Goal: Use online tool/utility: Utilize a website feature to perform a specific function

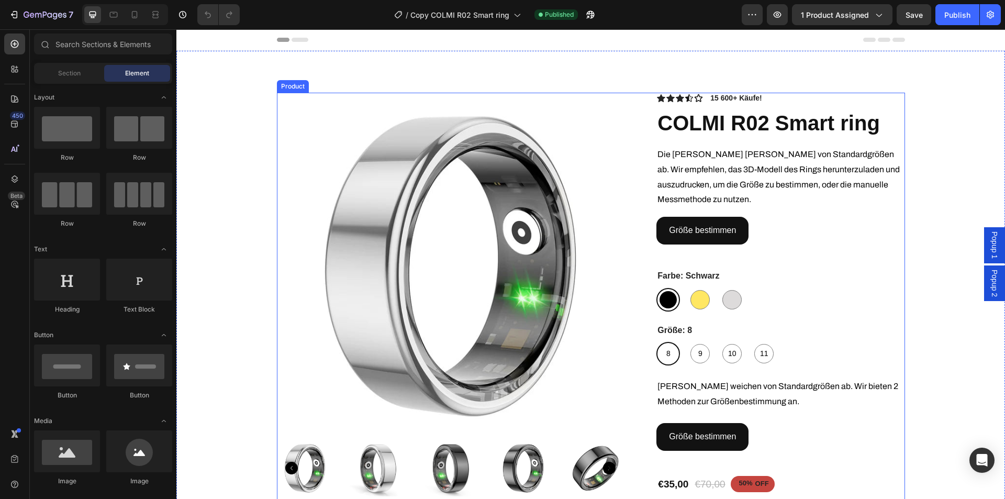
click at [643, 275] on div "Product Images Icon Icon Icon Icon Icon Icon List 15 600+ Käufe! Text Block Row…" at bounding box center [591, 331] width 628 height 477
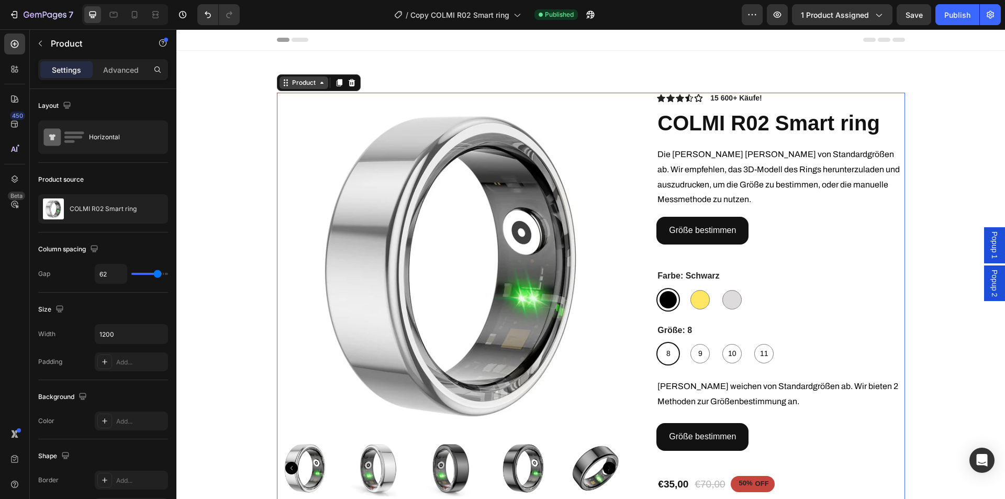
click at [296, 78] on div "Product" at bounding box center [304, 82] width 49 height 13
click at [296, 84] on div "Product" at bounding box center [304, 82] width 28 height 9
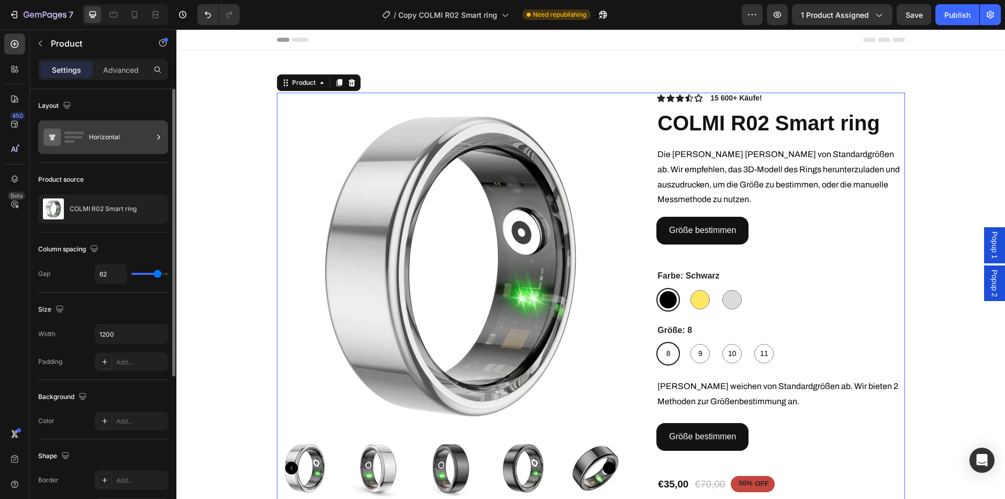
click at [117, 145] on div "Horizontal" at bounding box center [121, 137] width 64 height 24
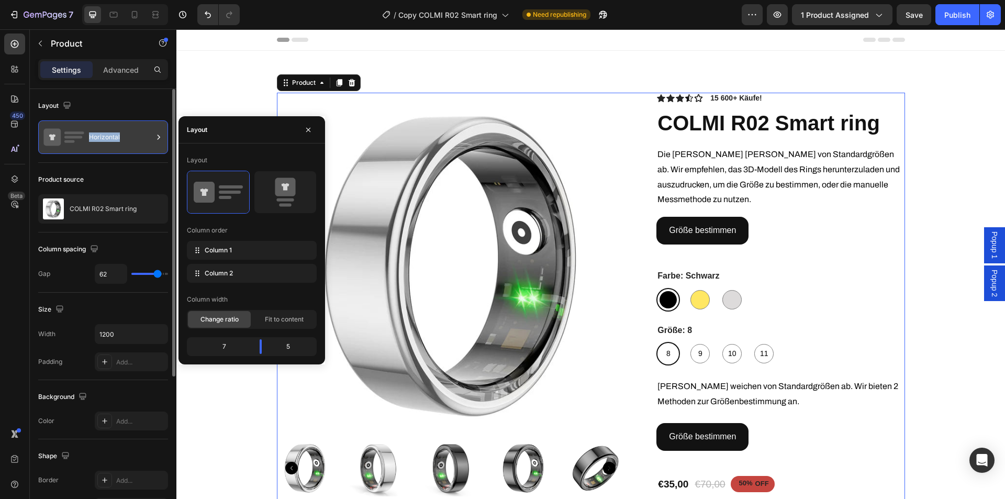
click at [117, 145] on div "Horizontal" at bounding box center [121, 137] width 64 height 24
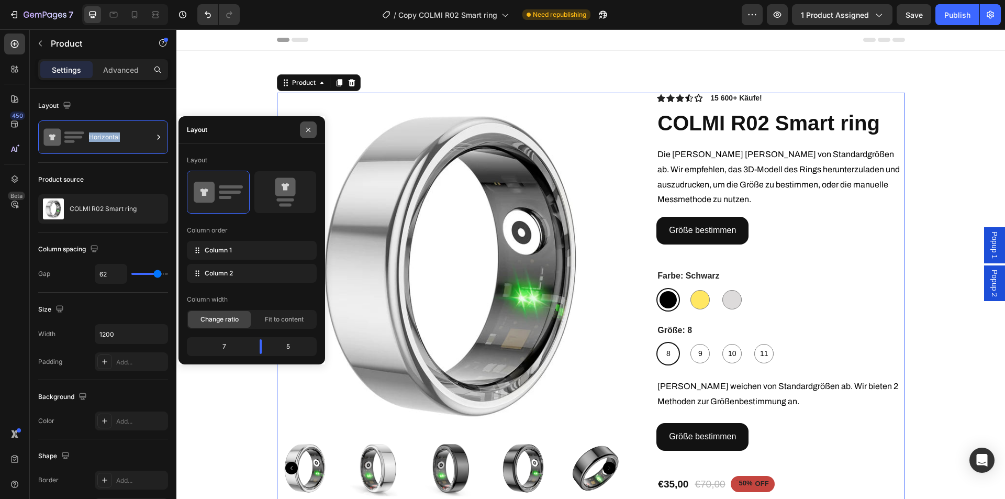
click at [312, 126] on icon "button" at bounding box center [308, 130] width 8 height 8
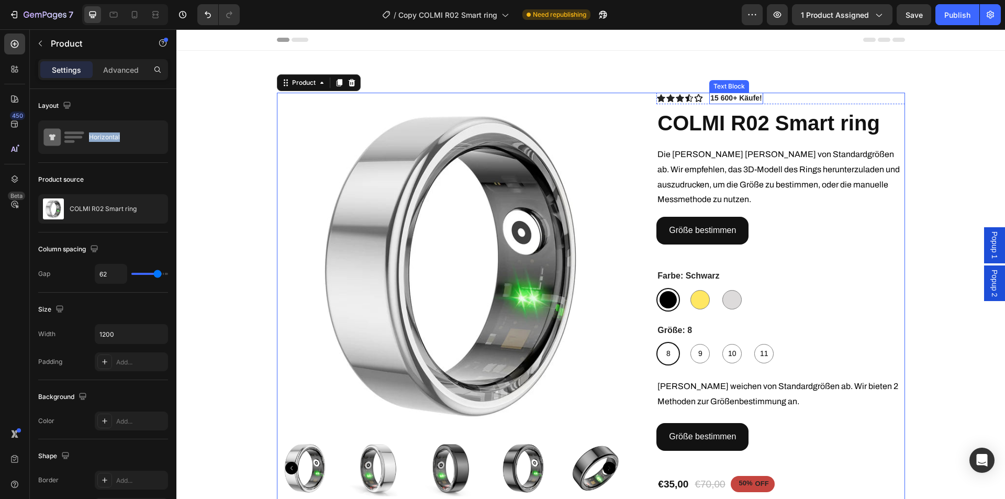
click at [746, 97] on strong "15 600+ Käufe!" at bounding box center [736, 98] width 51 height 8
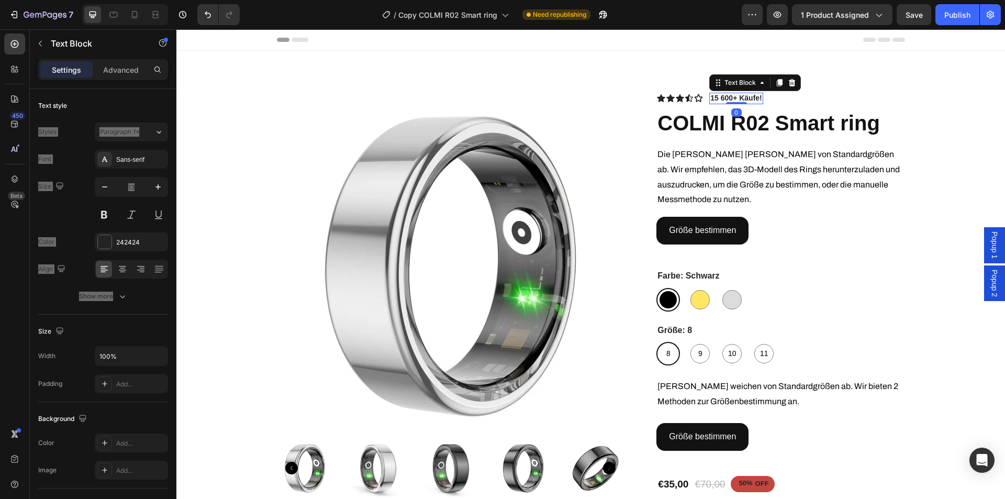
click at [746, 97] on strong "15 600+ Käufe!" at bounding box center [736, 98] width 51 height 8
click at [710, 168] on span "Die [PERSON_NAME] [PERSON_NAME] von Standardgrößen ab. Wir empfehlen, das 3D-Mo…" at bounding box center [779, 177] width 242 height 54
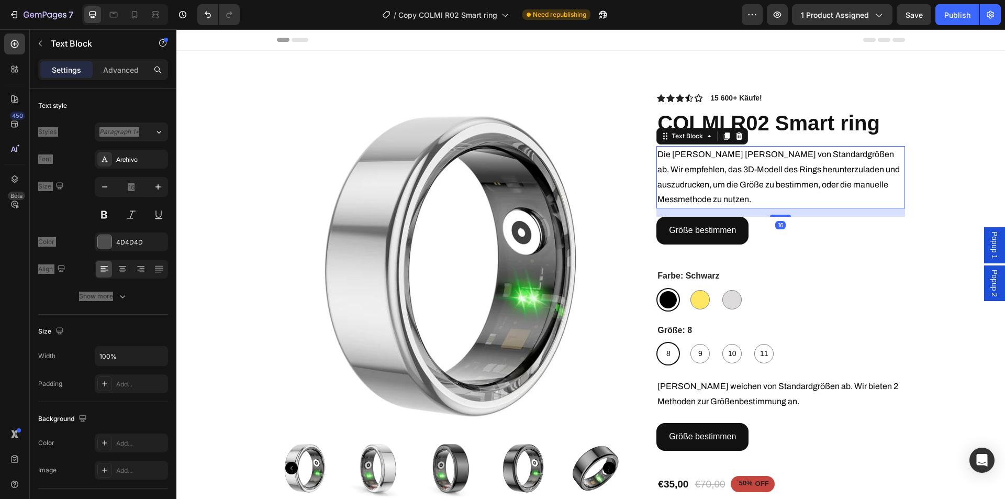
click at [710, 168] on span "Die [PERSON_NAME] [PERSON_NAME] von Standardgrößen ab. Wir empfehlen, das 3D-Mo…" at bounding box center [779, 177] width 242 height 54
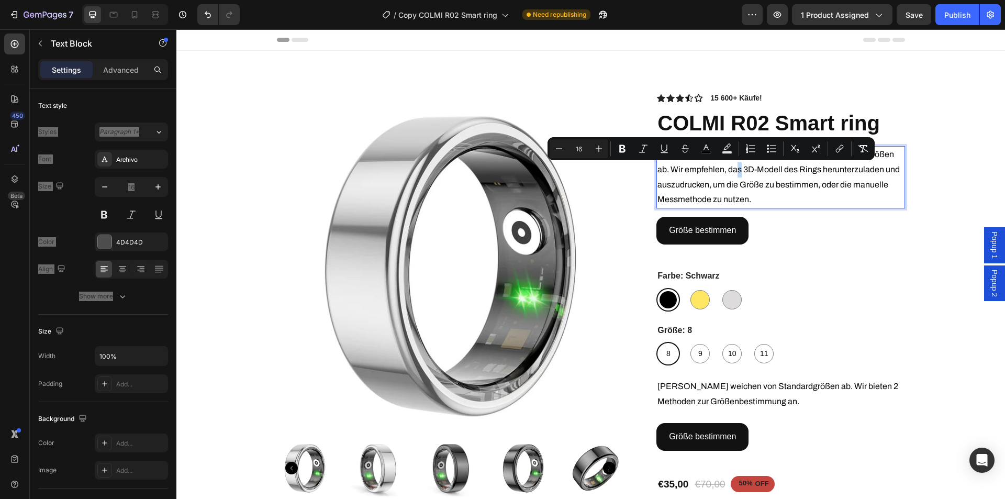
click at [710, 167] on span "Die [PERSON_NAME] [PERSON_NAME] von Standardgrößen ab. Wir empfehlen, das 3D-Mo…" at bounding box center [779, 177] width 242 height 54
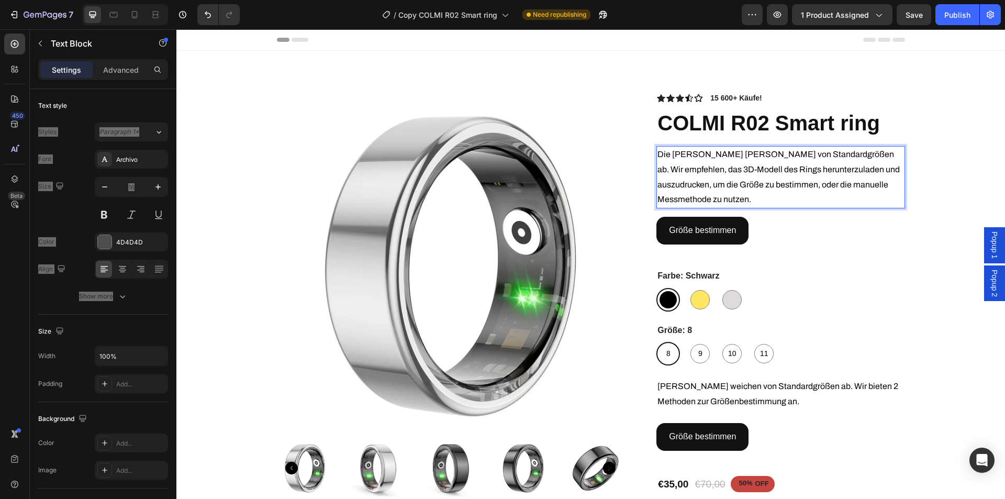
click at [713, 169] on span "Die [PERSON_NAME] [PERSON_NAME] von Standardgrößen ab. Wir empfehlen, das 3D-Mo…" at bounding box center [779, 177] width 242 height 54
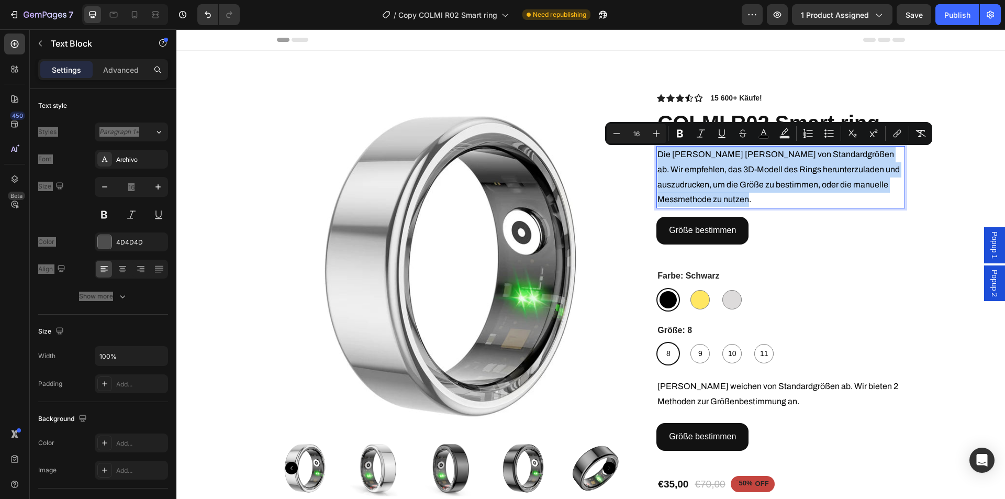
copy span "Die [PERSON_NAME] [PERSON_NAME] von Standardgrößen ab. Wir empfehlen, das 3D-Mo…"
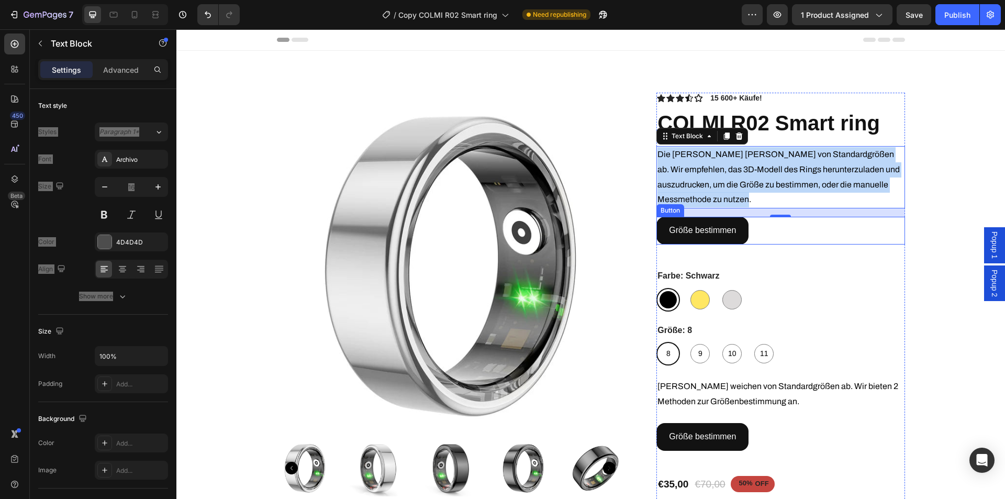
click at [764, 230] on div "Größe bestimmen Button" at bounding box center [781, 231] width 248 height 28
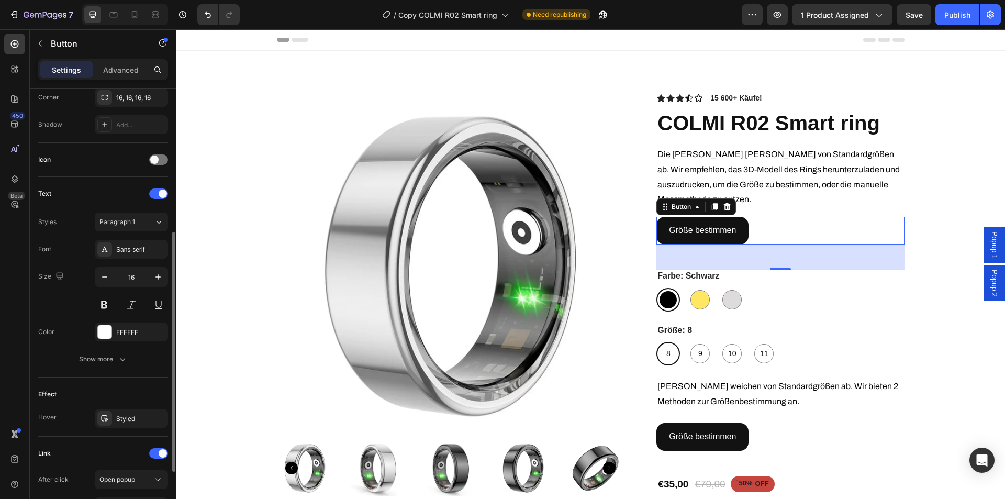
scroll to position [366, 0]
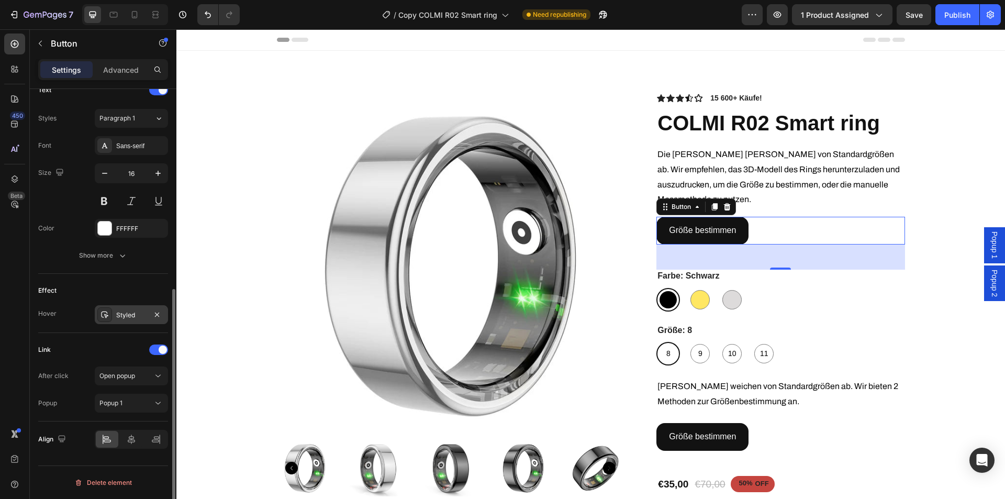
click at [130, 314] on div "Styled" at bounding box center [131, 315] width 30 height 9
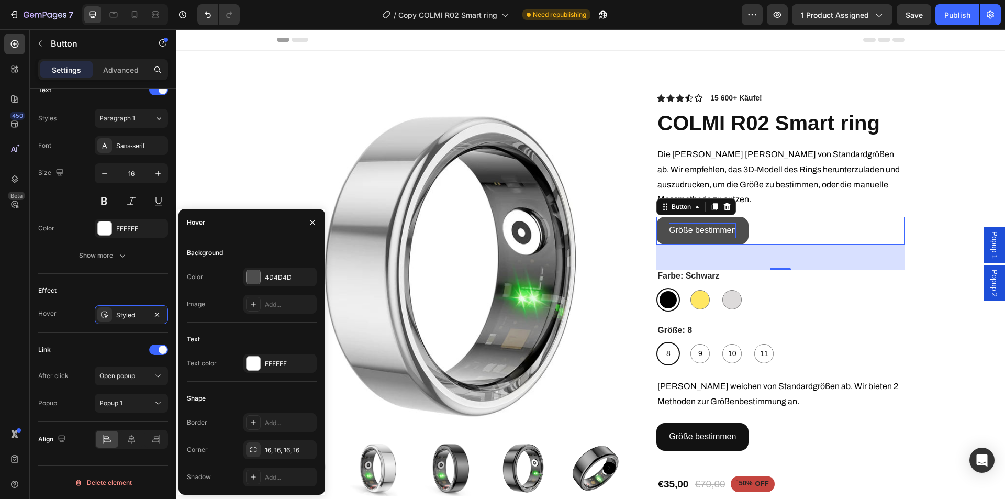
click at [705, 229] on p "Größe bestimmen" at bounding box center [702, 230] width 67 height 15
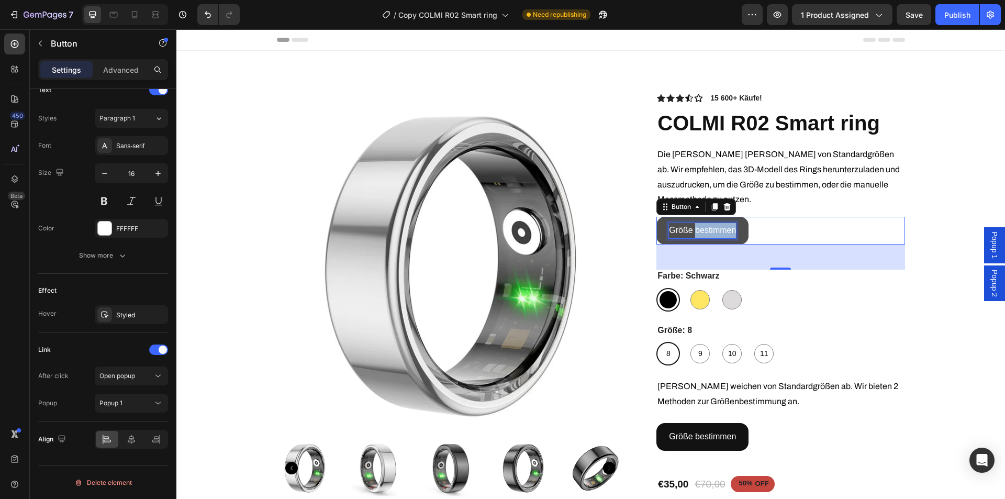
click at [705, 229] on p "Größe bestimmen" at bounding box center [702, 230] width 67 height 15
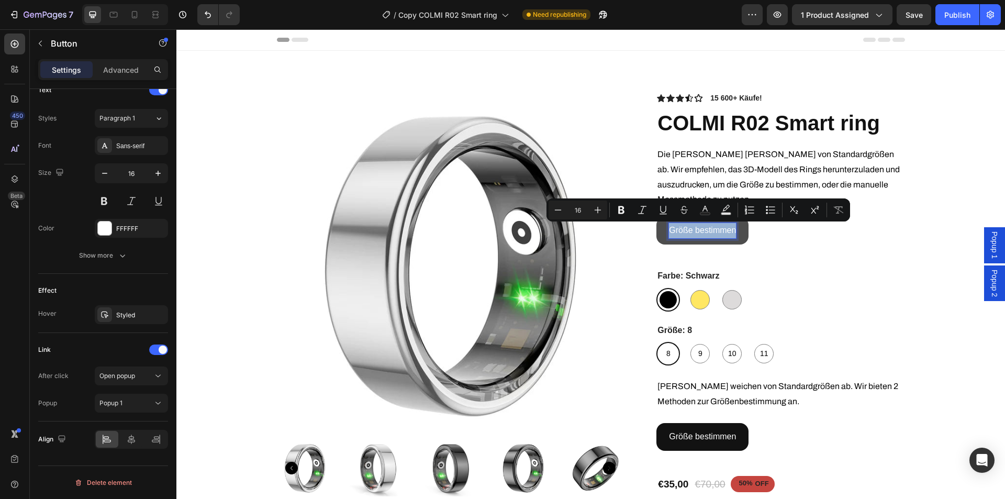
copy p "Größe bestimmen"
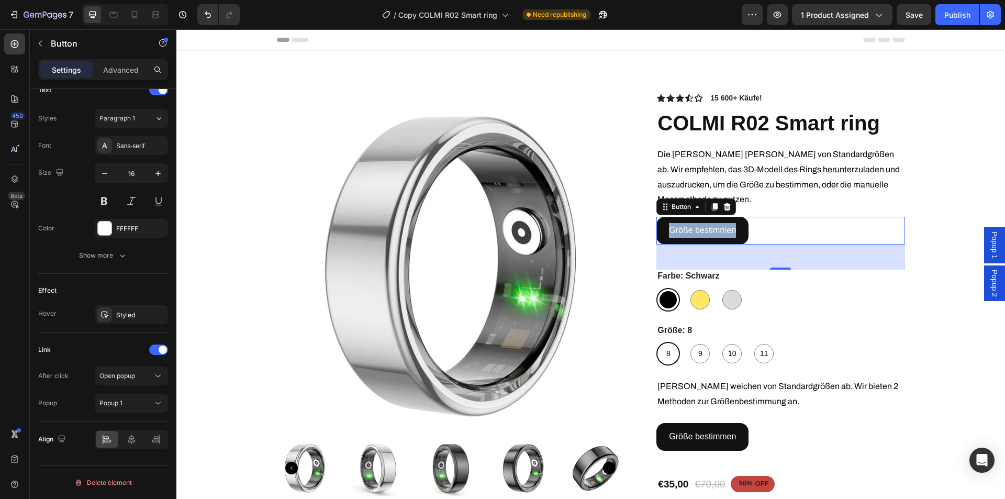
click at [990, 241] on span "Popup 1" at bounding box center [995, 244] width 10 height 27
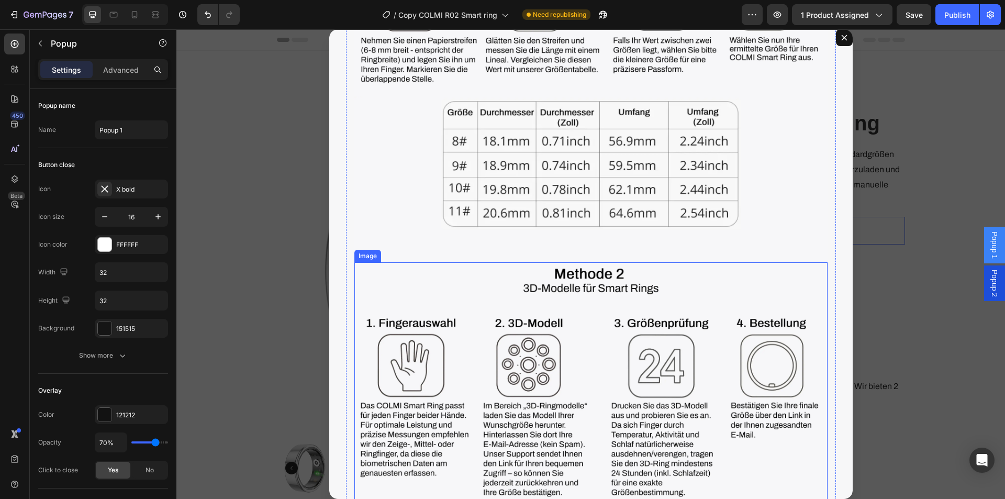
scroll to position [249, 0]
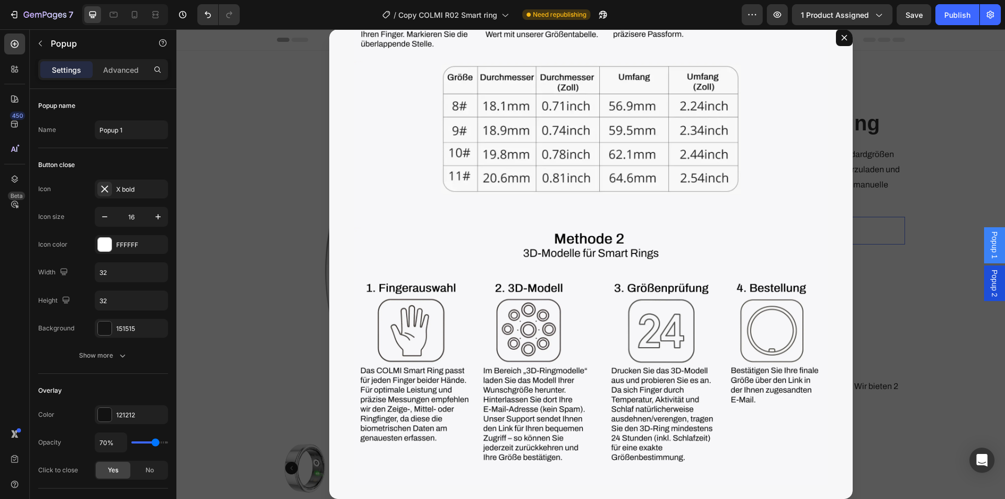
click at [990, 281] on span "Popup 2" at bounding box center [995, 283] width 10 height 27
click at [990, 240] on span "Popup 1" at bounding box center [995, 244] width 10 height 27
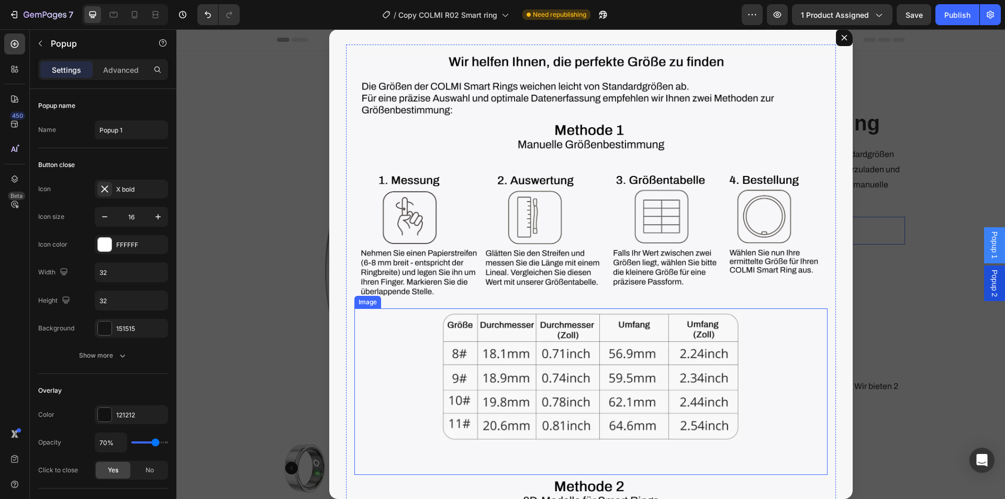
scroll to position [0, 0]
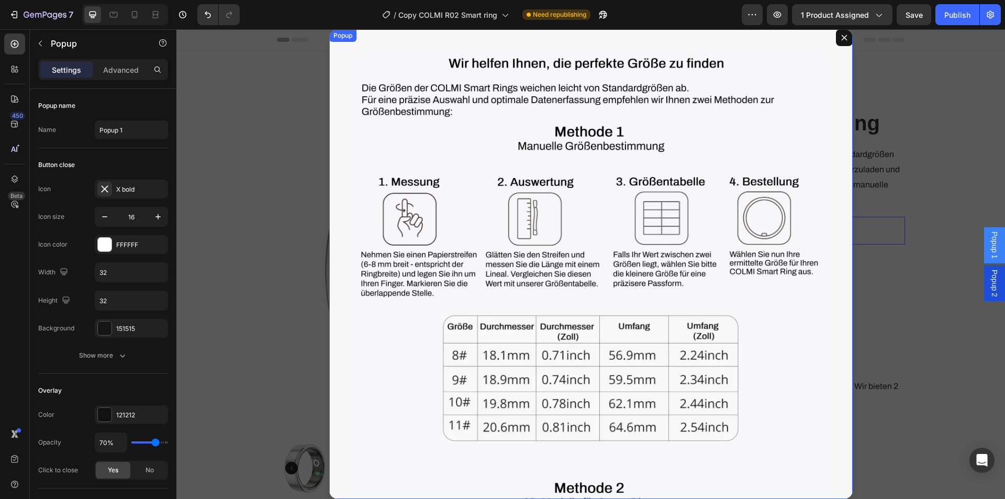
click at [337, 331] on div "Image Image Image Row Image Image Image Image Image Image Image Image Image Row" at bounding box center [591, 264] width 524 height 470
click at [125, 70] on p "Advanced" at bounding box center [121, 69] width 36 height 11
click at [126, 70] on p "Advanced" at bounding box center [121, 69] width 36 height 11
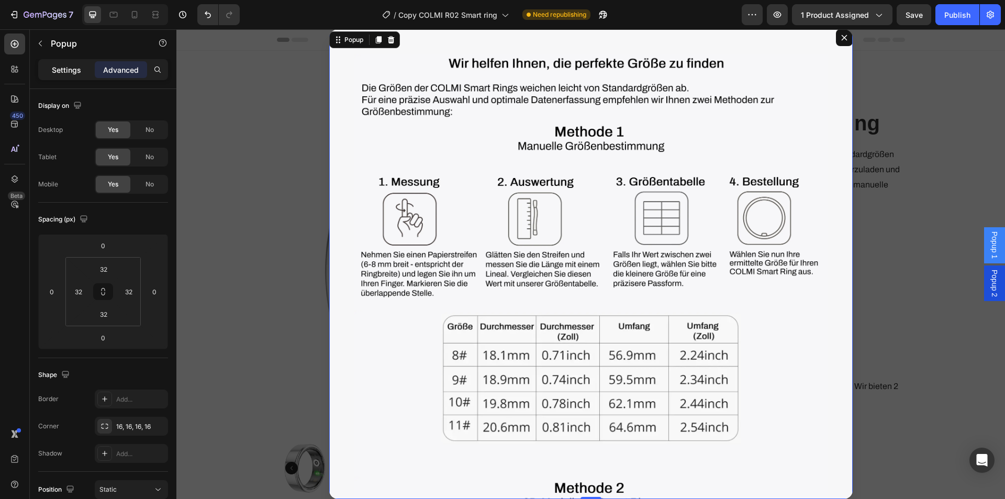
click at [68, 75] on div "Settings" at bounding box center [66, 69] width 52 height 17
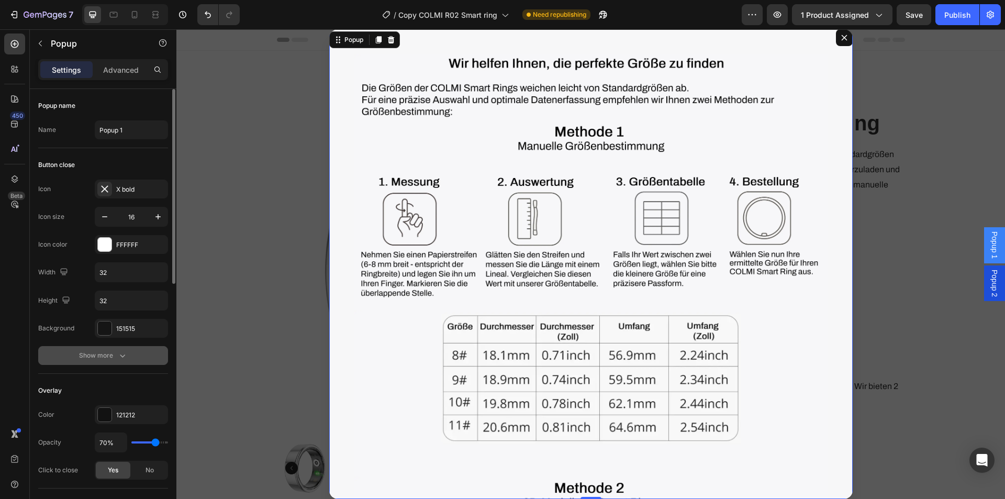
click at [125, 351] on icon "button" at bounding box center [122, 355] width 10 height 10
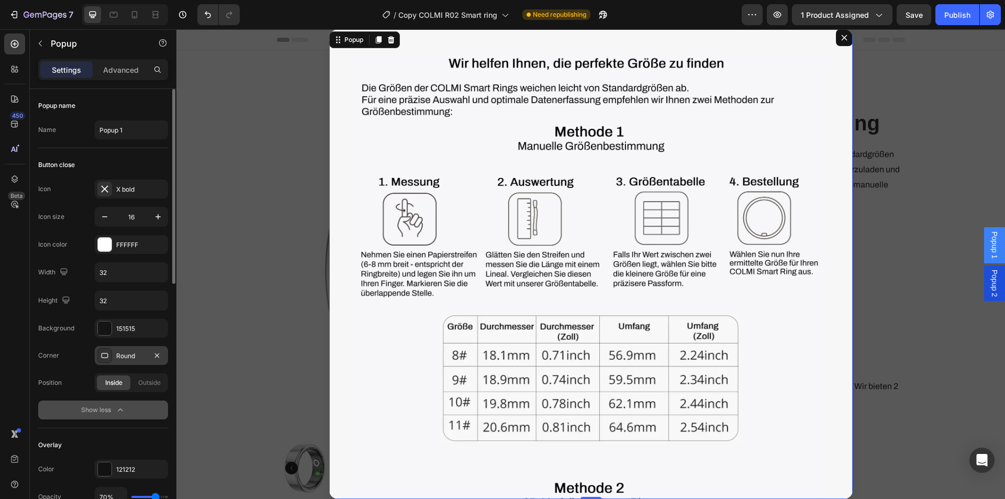
click at [125, 356] on div "Round" at bounding box center [131, 355] width 30 height 9
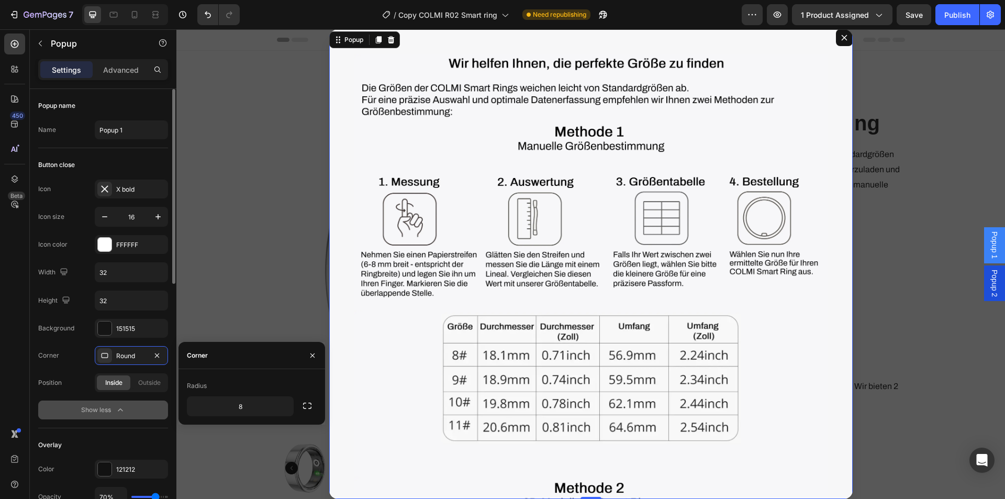
click at [69, 358] on div "Corner Round" at bounding box center [103, 355] width 130 height 19
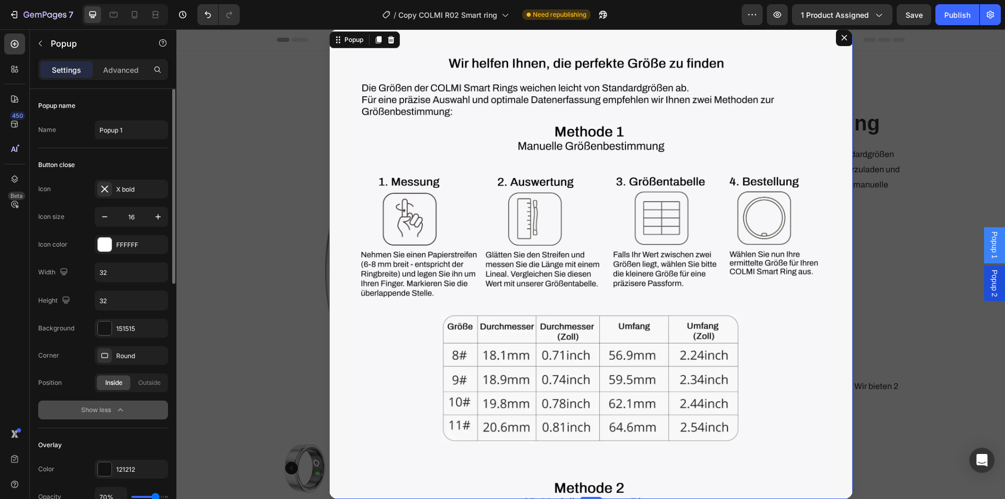
click at [69, 358] on div "Corner Round" at bounding box center [103, 355] width 130 height 19
click at [348, 175] on div "Image Image Image Row" at bounding box center [591, 394] width 490 height 697
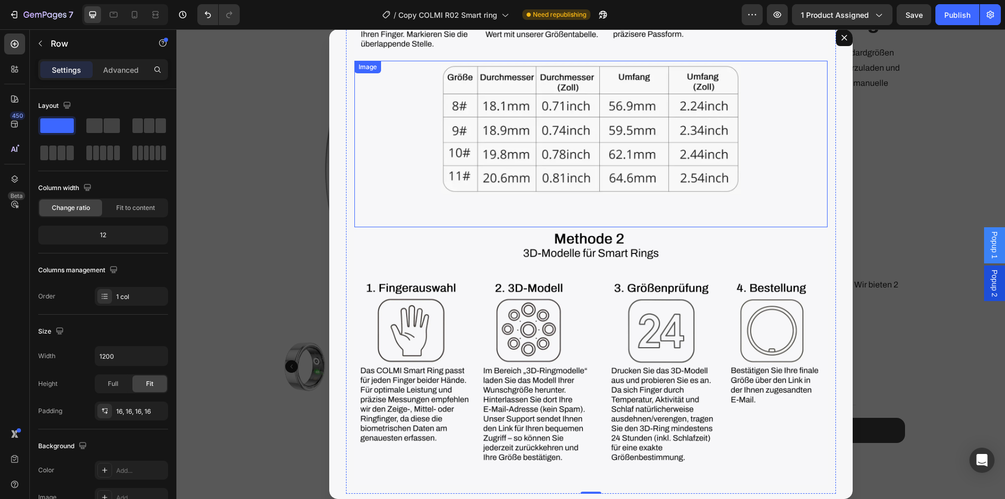
scroll to position [105, 0]
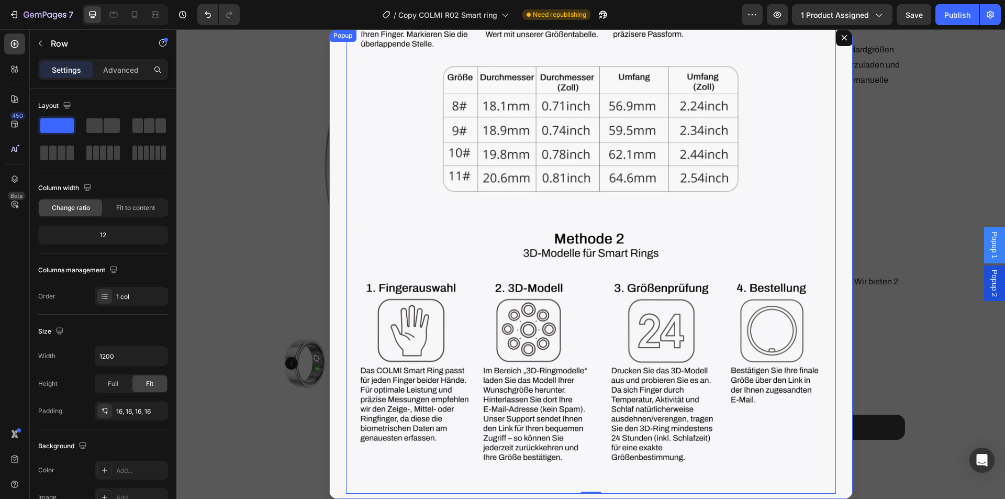
click at [842, 38] on icon "Dialog content" at bounding box center [845, 38] width 6 height 6
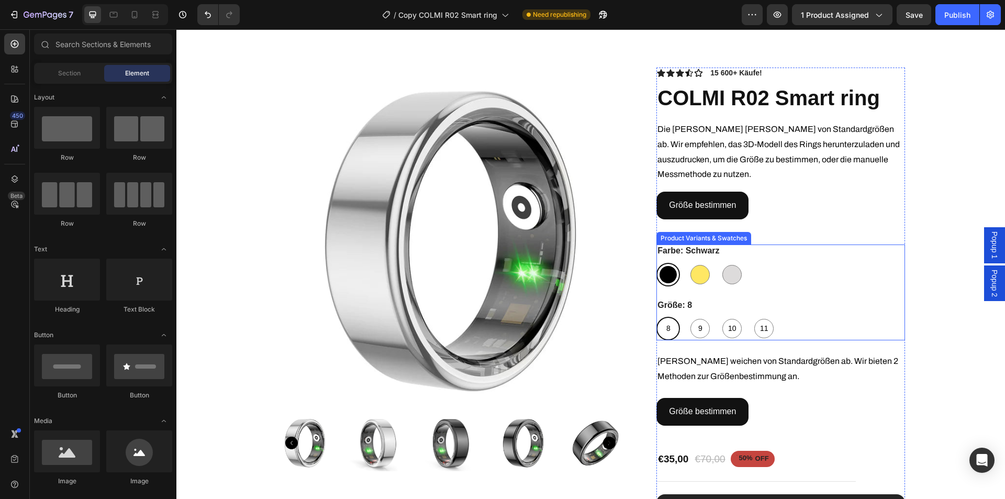
scroll to position [0, 0]
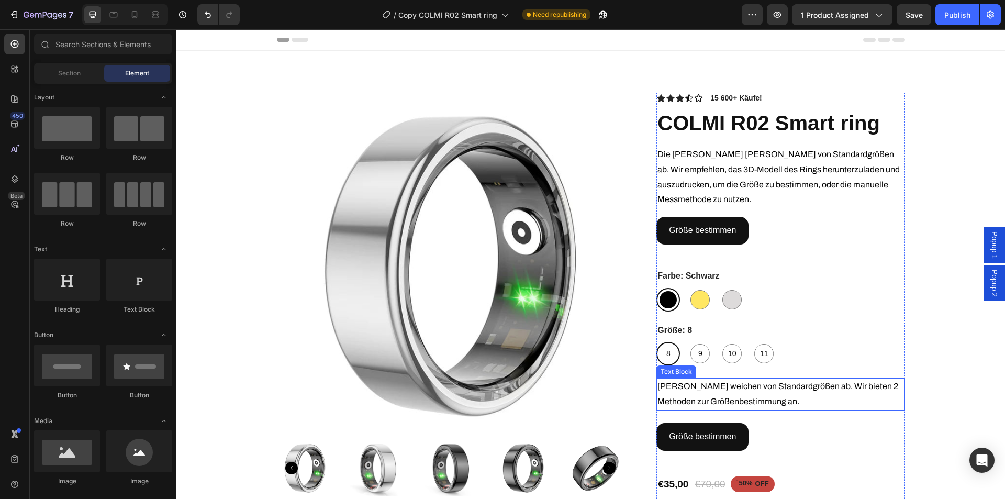
click at [699, 383] on span "[PERSON_NAME] weichen von Standardgrößen ab. Wir bieten 2 Methoden zur Größenbe…" at bounding box center [778, 394] width 241 height 24
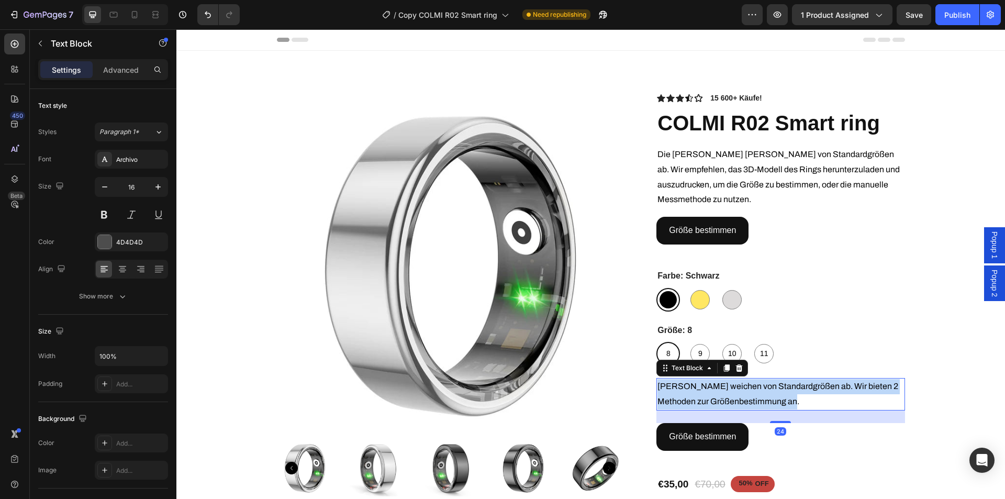
click at [699, 383] on span "[PERSON_NAME] weichen von Standardgrößen ab. Wir bieten 2 Methoden zur Größenbe…" at bounding box center [778, 394] width 241 height 24
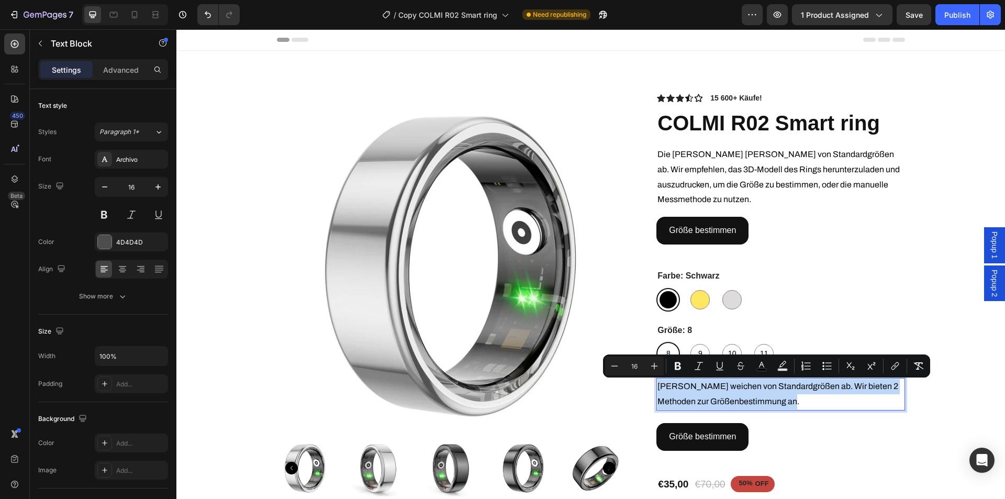
copy span "[PERSON_NAME] weichen von Standardgrößen ab. Wir bieten 2 Methoden zur Größenbe…"
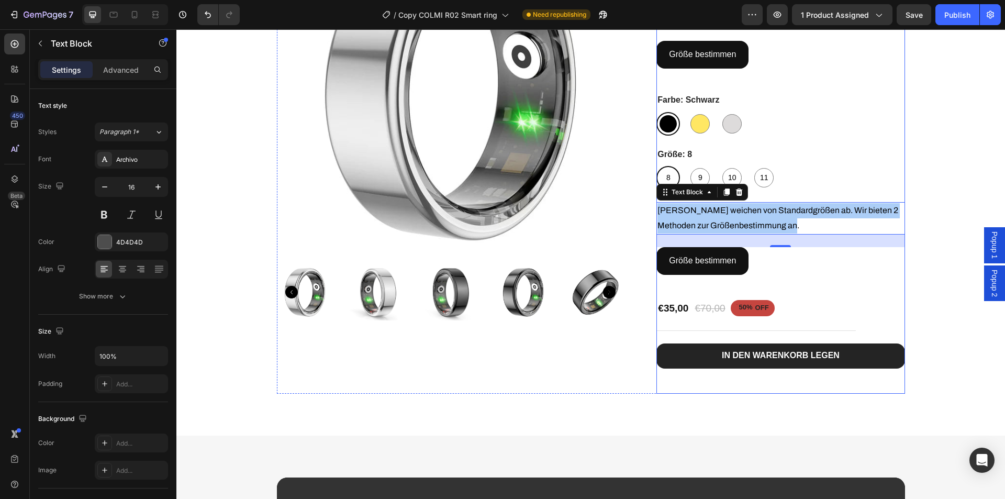
scroll to position [209, 0]
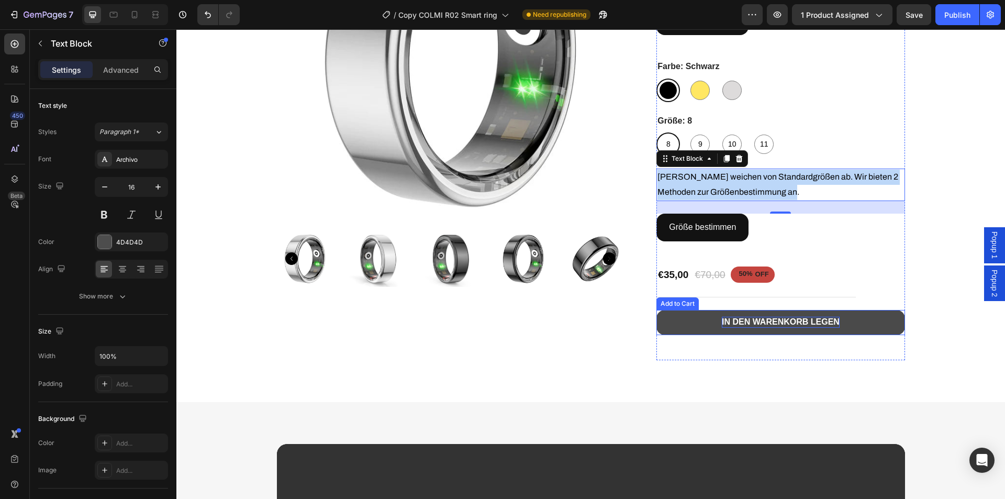
click at [785, 320] on strong "In den Warenkorb legen" at bounding box center [781, 322] width 118 height 11
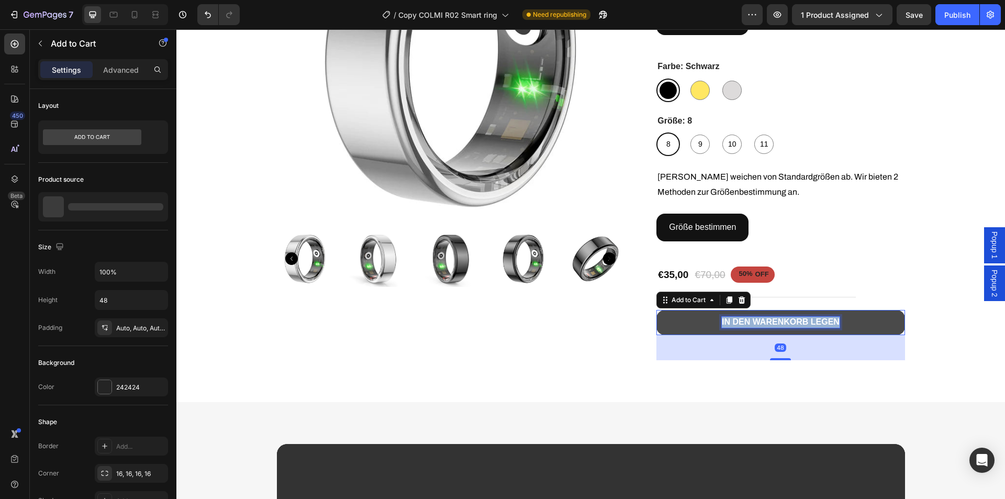
click at [785, 320] on strong "In den Warenkorb legen" at bounding box center [781, 321] width 118 height 9
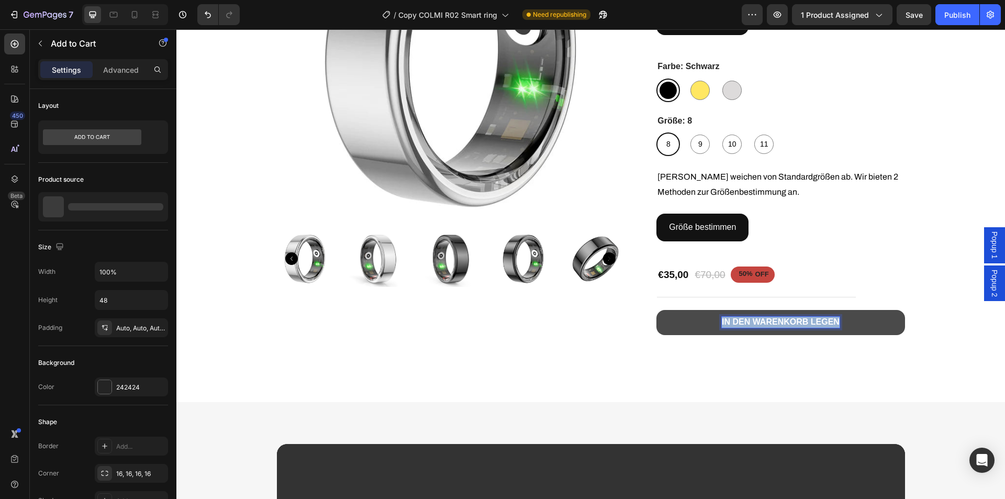
copy strong "In den Warenkorb legen"
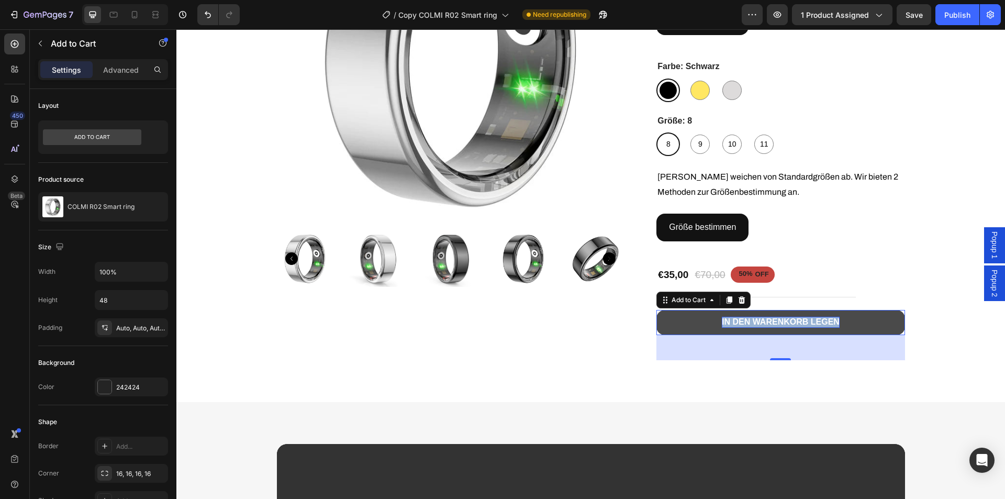
drag, startPoint x: 669, startPoint y: 326, endPoint x: 660, endPoint y: 325, distance: 8.4
click at [669, 326] on button "In den Warenkorb legen" at bounding box center [781, 322] width 248 height 25
click at [686, 319] on button "In den Warenkorb legen" at bounding box center [781, 322] width 248 height 25
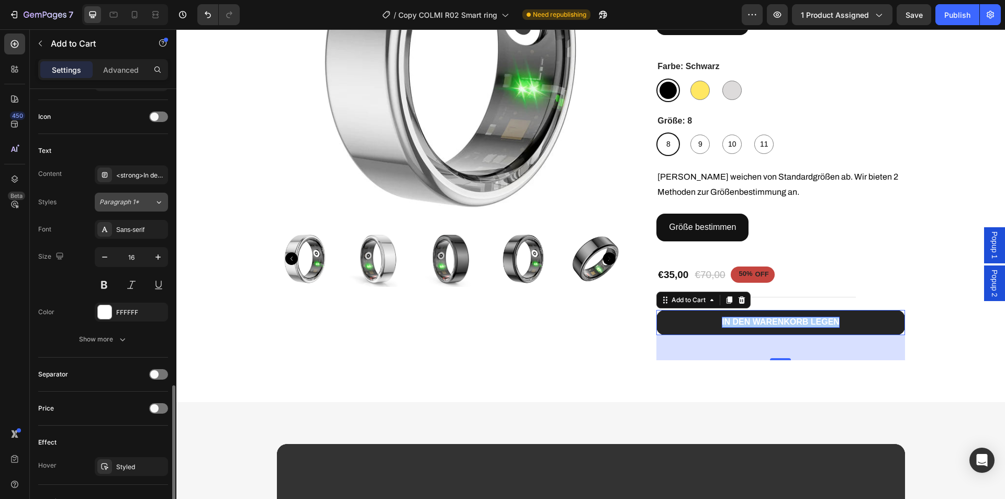
scroll to position [576, 0]
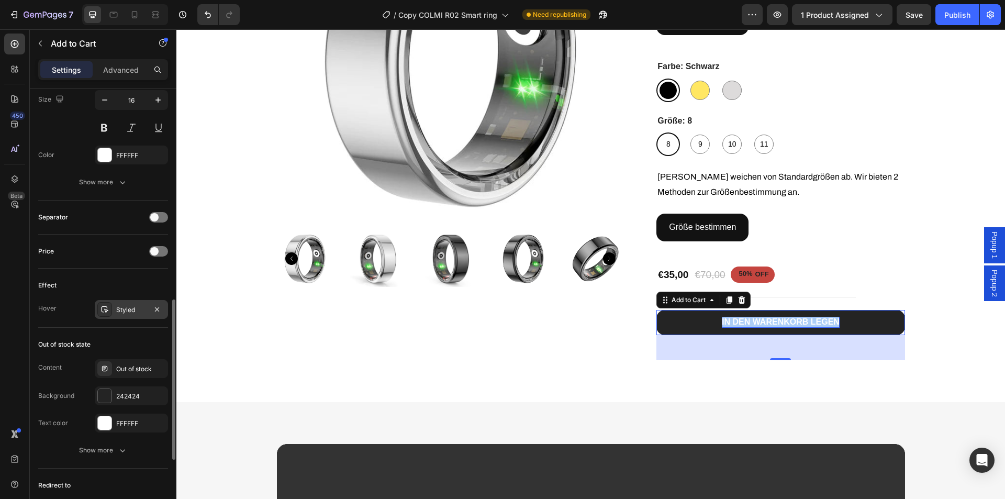
click at [127, 309] on div "Styled" at bounding box center [131, 309] width 30 height 9
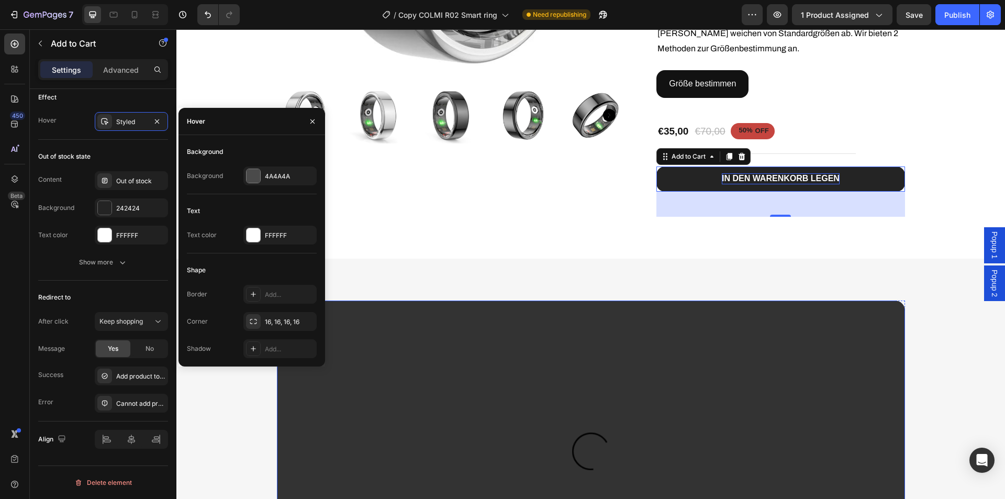
scroll to position [524, 0]
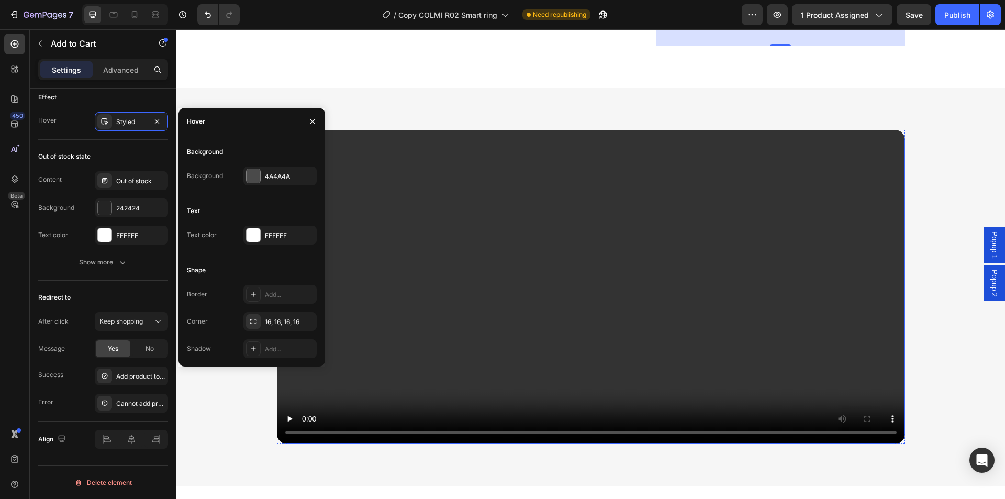
click at [625, 325] on video at bounding box center [591, 287] width 628 height 314
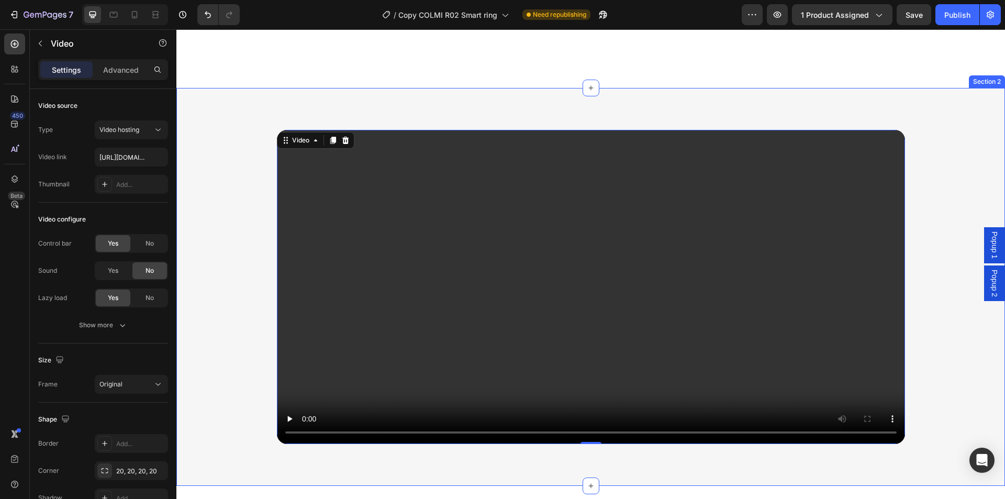
click at [990, 241] on span "Popup 1" at bounding box center [995, 244] width 10 height 27
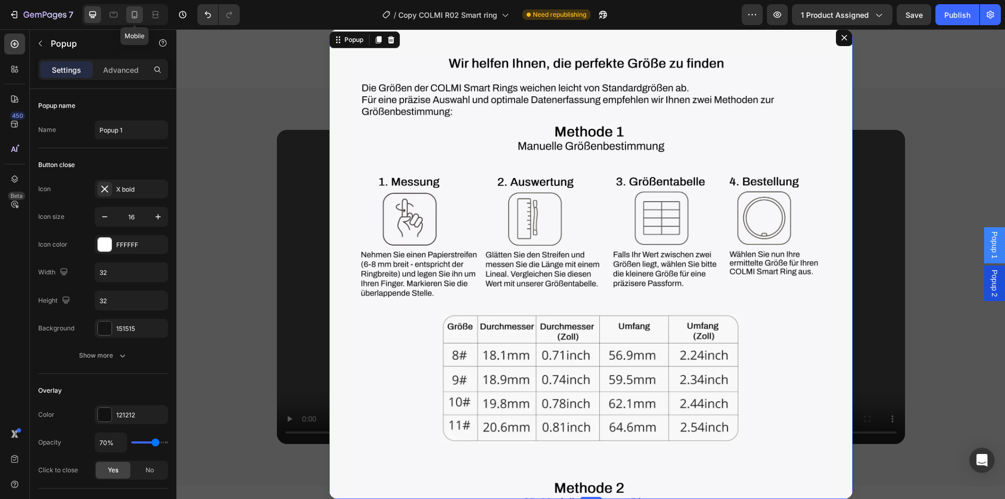
click at [136, 16] on icon at bounding box center [134, 14] width 10 height 10
type input "100%"
type input "700"
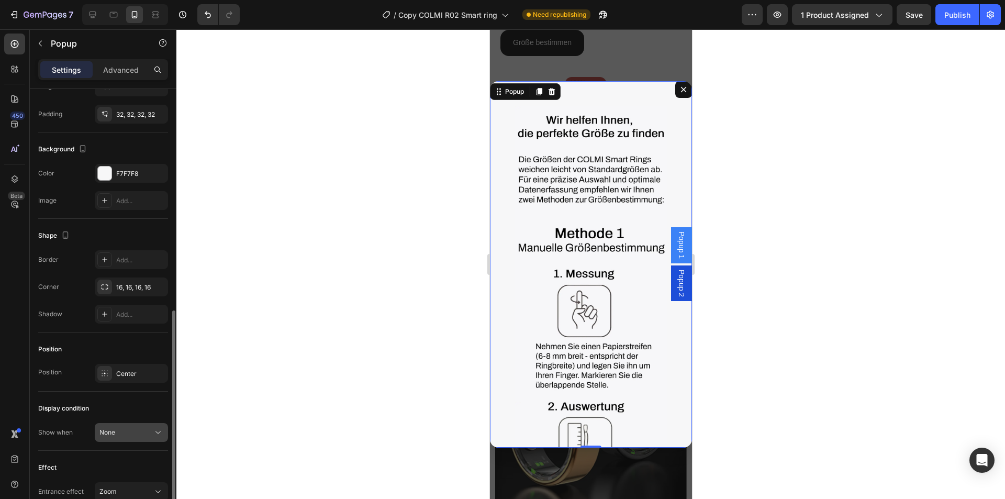
scroll to position [447, 0]
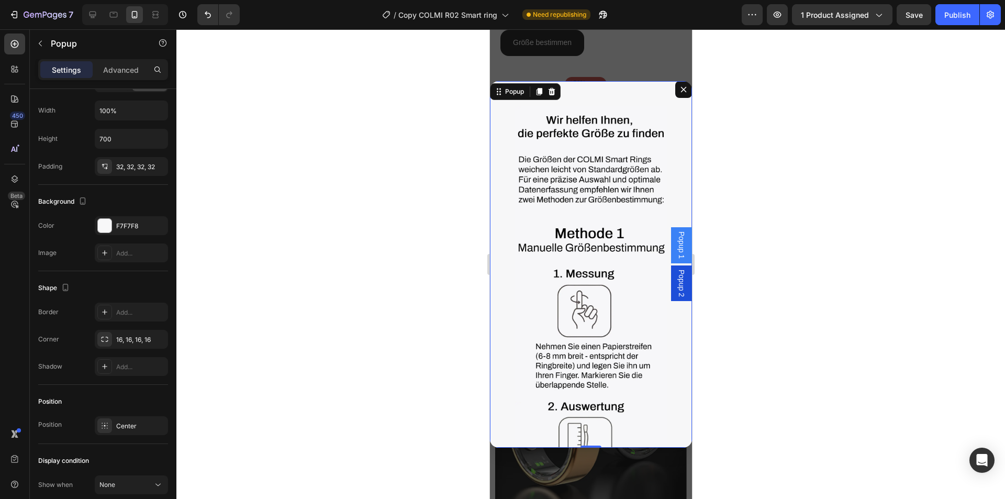
click at [681, 91] on icon "Dialog content" at bounding box center [684, 89] width 6 height 6
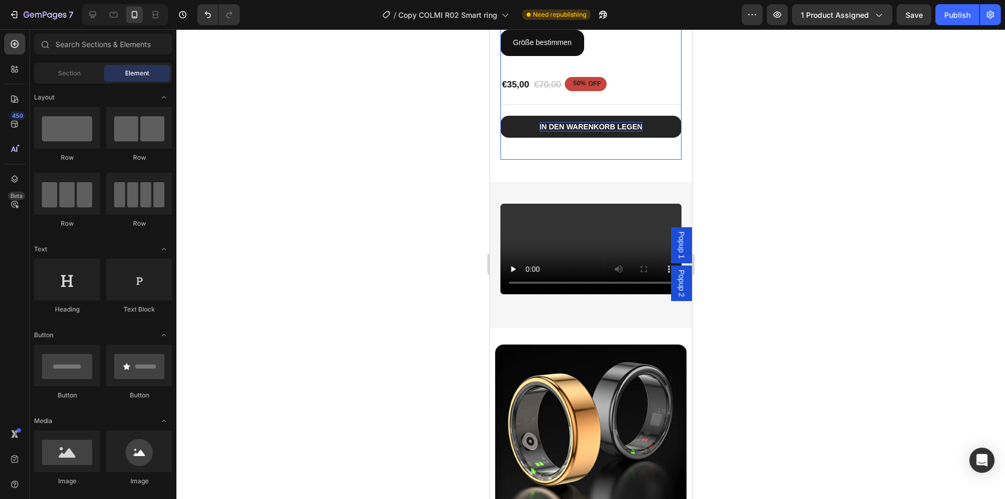
click at [93, 24] on div at bounding box center [125, 14] width 86 height 21
click at [92, 23] on div at bounding box center [92, 14] width 17 height 17
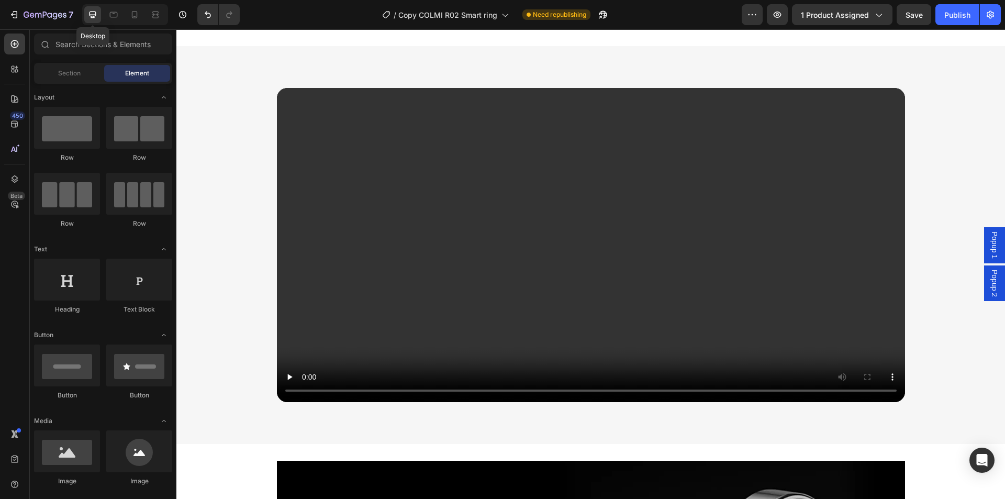
scroll to position [604, 0]
